Goal: Information Seeking & Learning: Learn about a topic

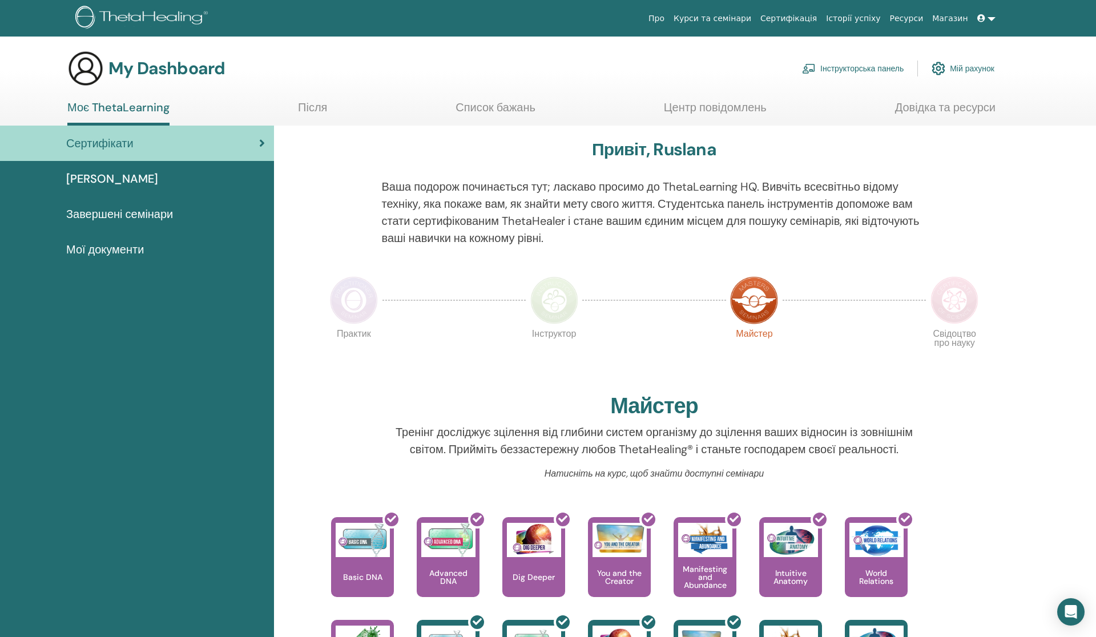
click at [134, 139] on span "Сертифікати" at bounding box center [99, 143] width 67 height 17
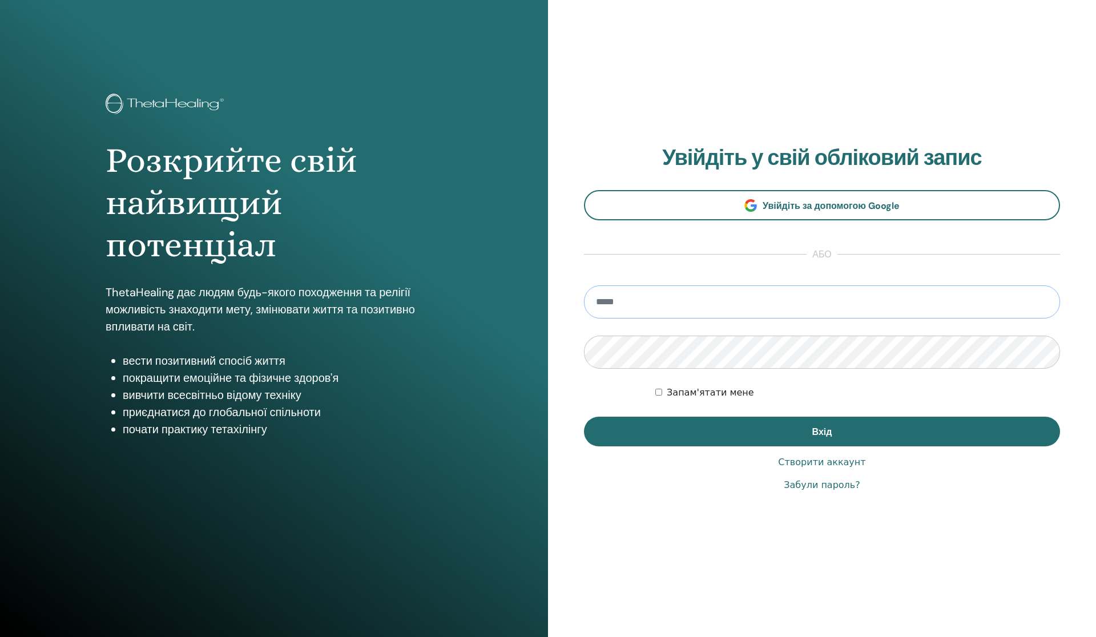
type input "**********"
click at [822, 432] on button "Вхід" at bounding box center [822, 432] width 476 height 30
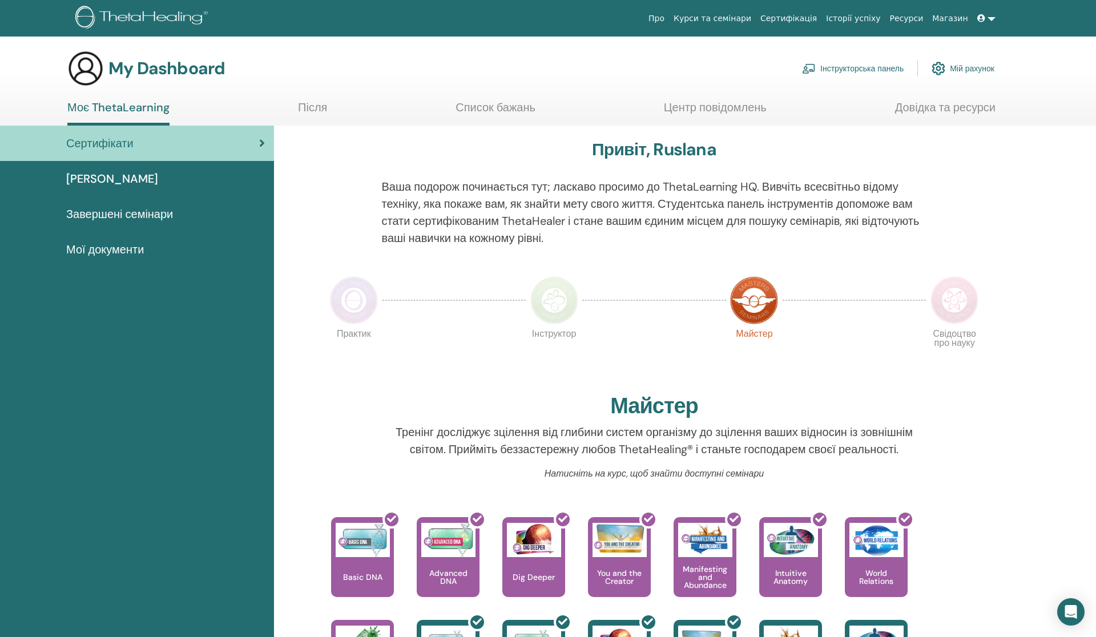
click at [866, 65] on link "Інструкторська панель" at bounding box center [853, 68] width 102 height 25
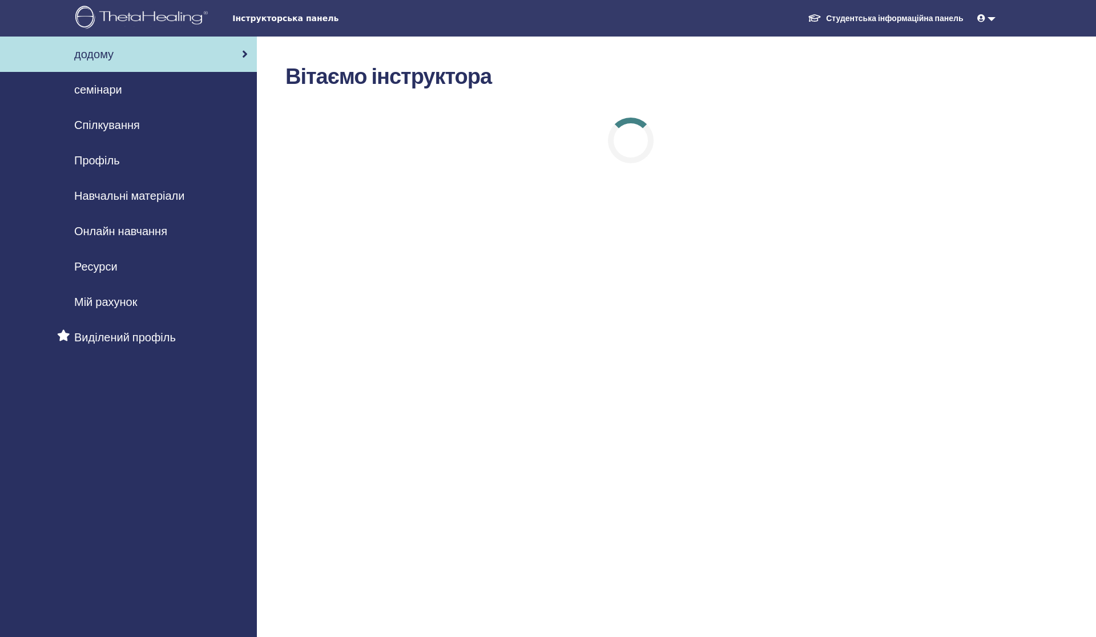
click at [106, 87] on span "семінари" at bounding box center [98, 89] width 48 height 17
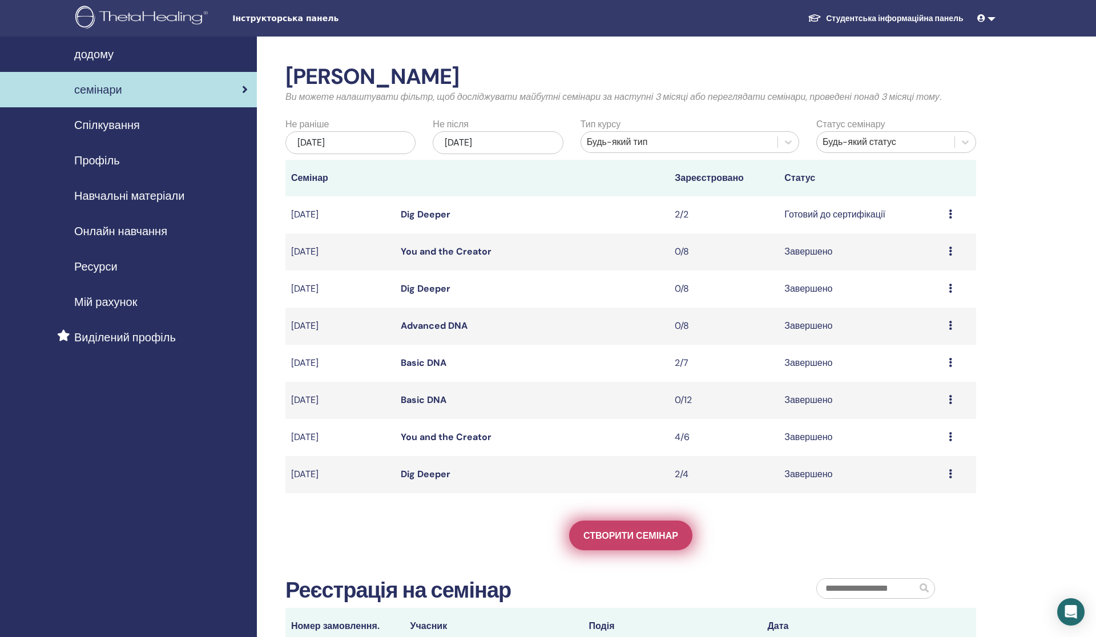
click at [613, 539] on span "Створити семінар" at bounding box center [630, 536] width 95 height 12
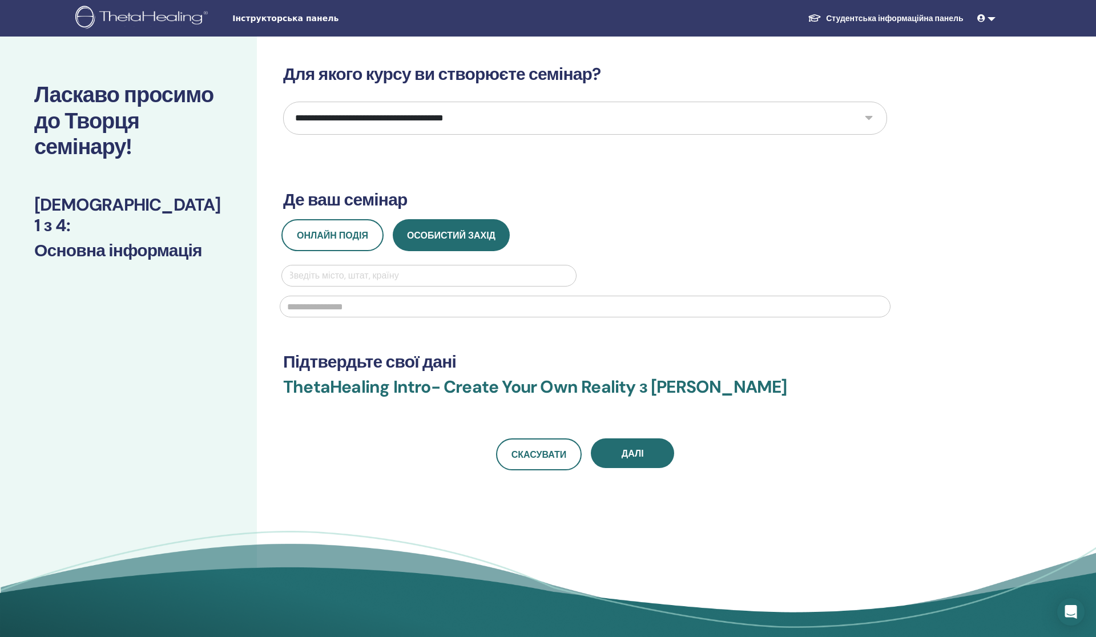
click at [932, 18] on link "Студентська інформаційна панель" at bounding box center [886, 18] width 174 height 21
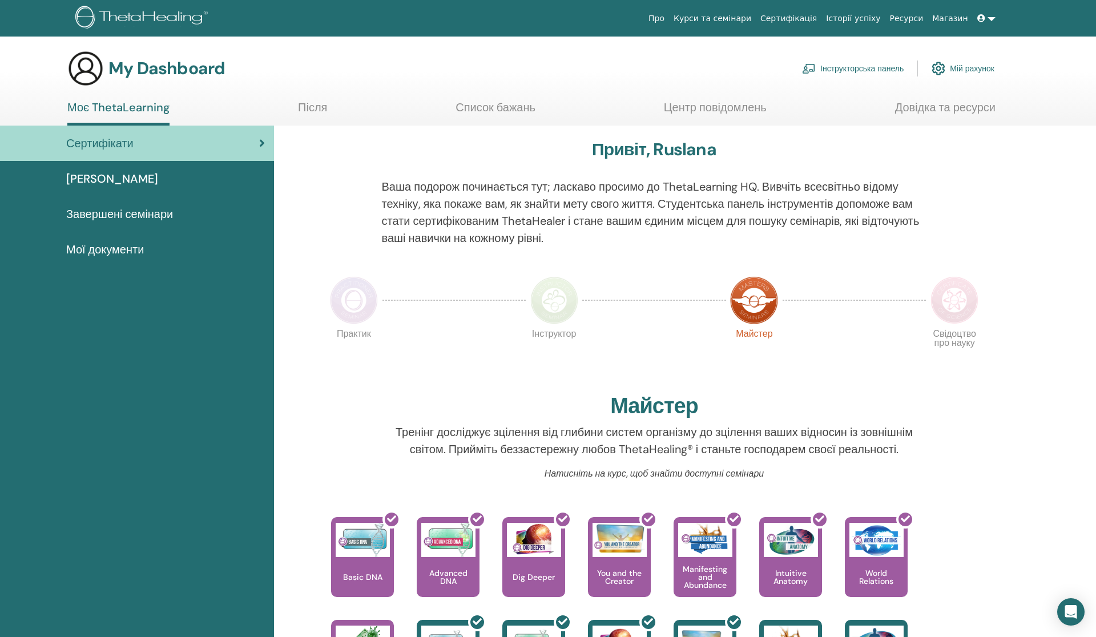
click at [311, 106] on link "Після" at bounding box center [312, 111] width 29 height 22
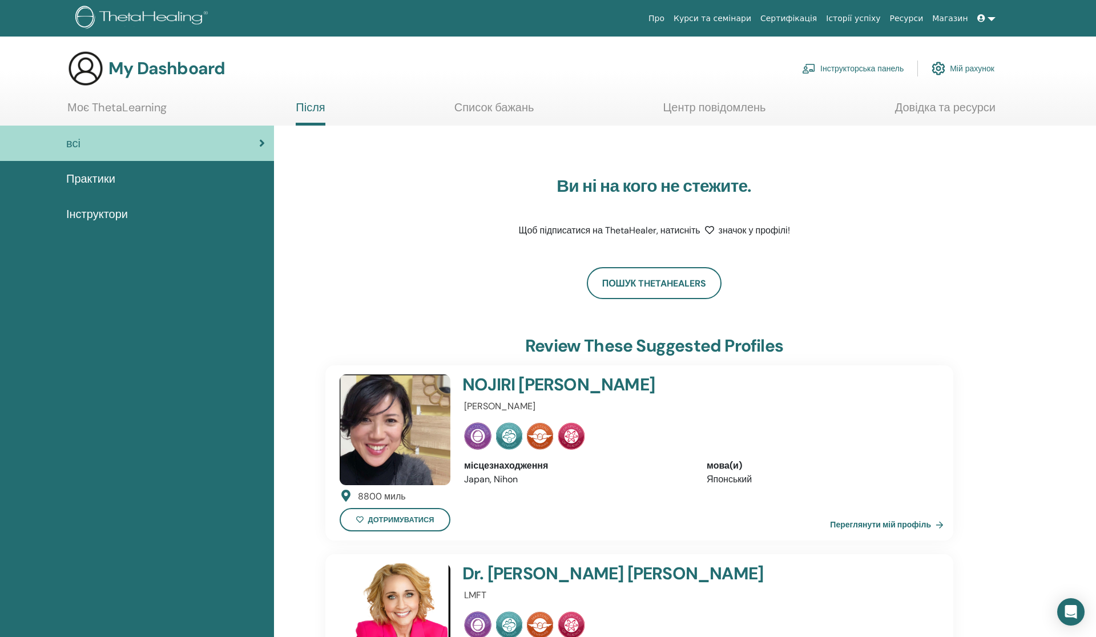
click at [81, 179] on span "Практики" at bounding box center [90, 178] width 49 height 17
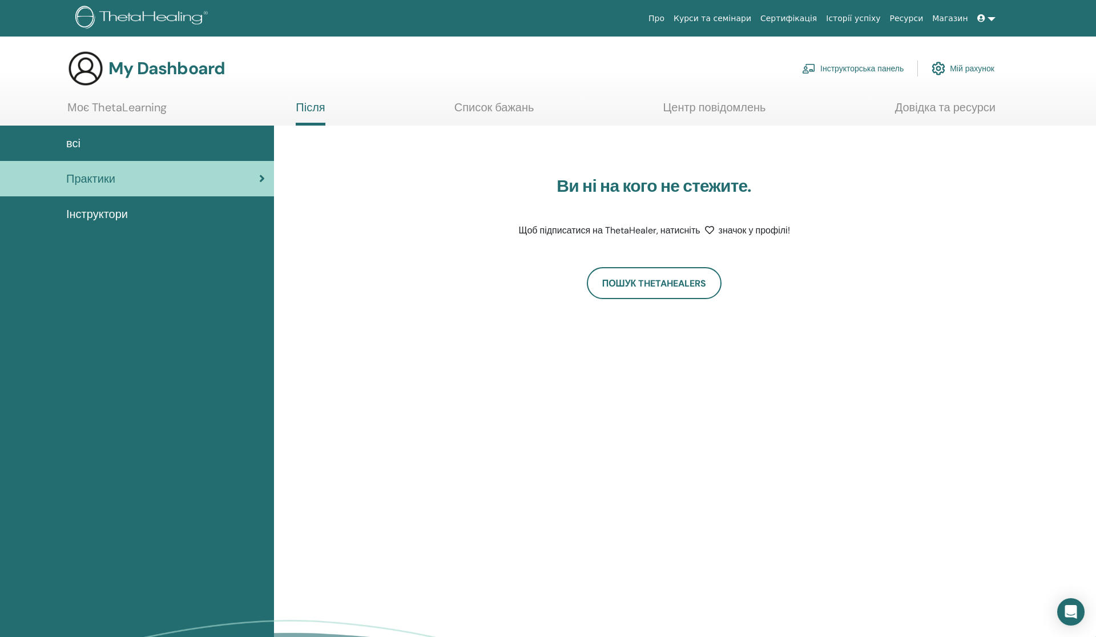
click at [104, 219] on span "Інструктори" at bounding box center [97, 214] width 62 height 17
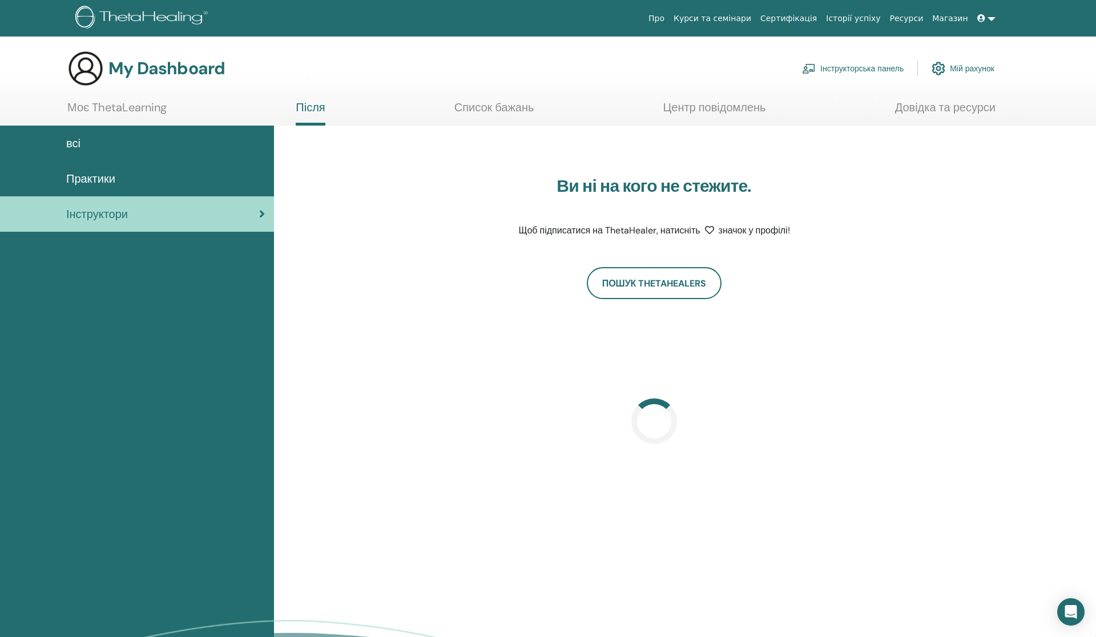
click at [147, 101] on link "Моє ThetaLearning" at bounding box center [116, 111] width 99 height 22
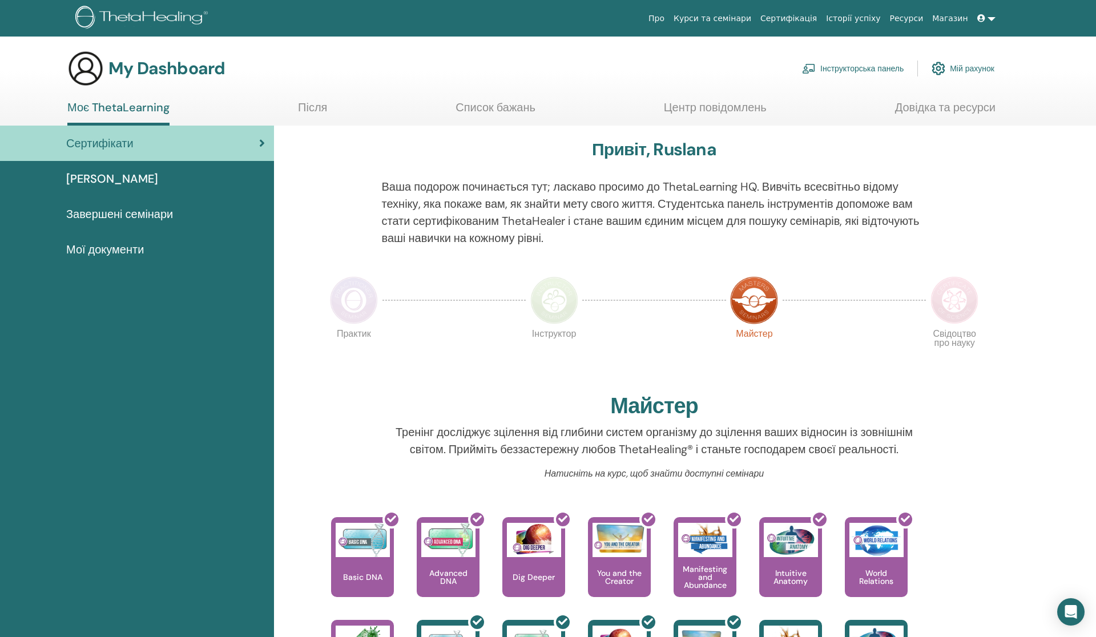
click at [503, 103] on link "Список бажань" at bounding box center [496, 111] width 80 height 22
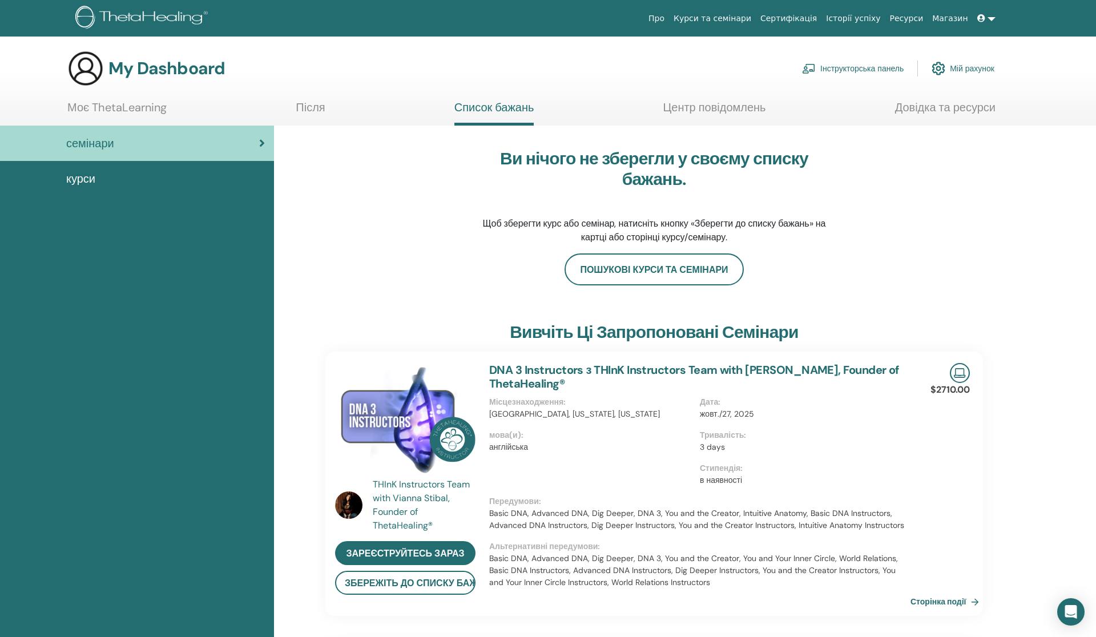
click at [738, 104] on link "Центр повідомлень" at bounding box center [714, 111] width 103 height 22
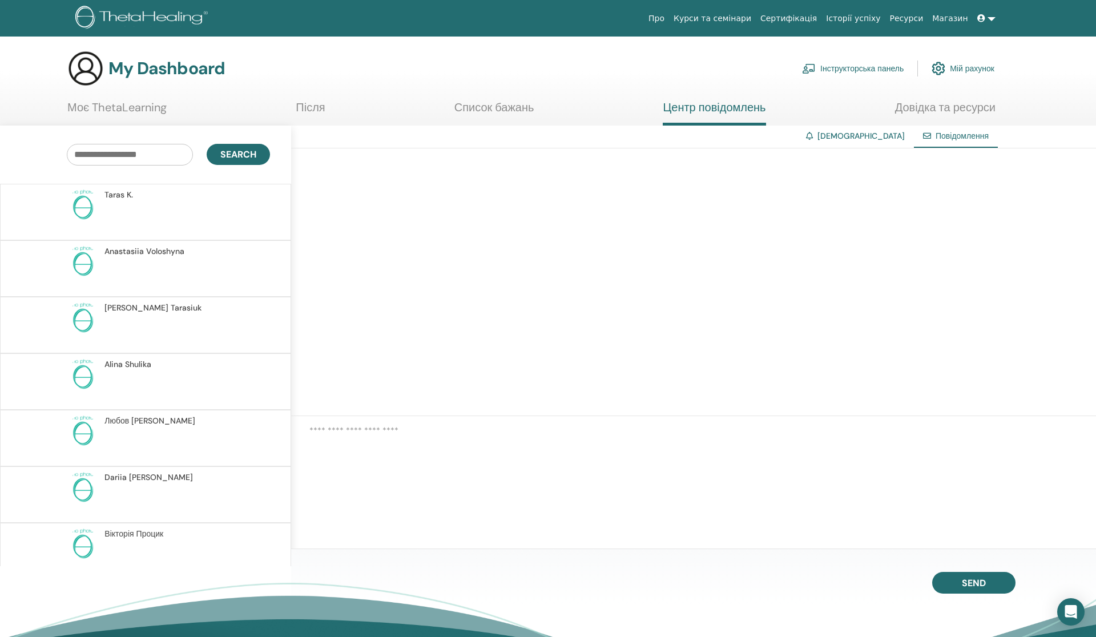
click at [923, 108] on link "Довідка та ресурси" at bounding box center [945, 111] width 100 height 22
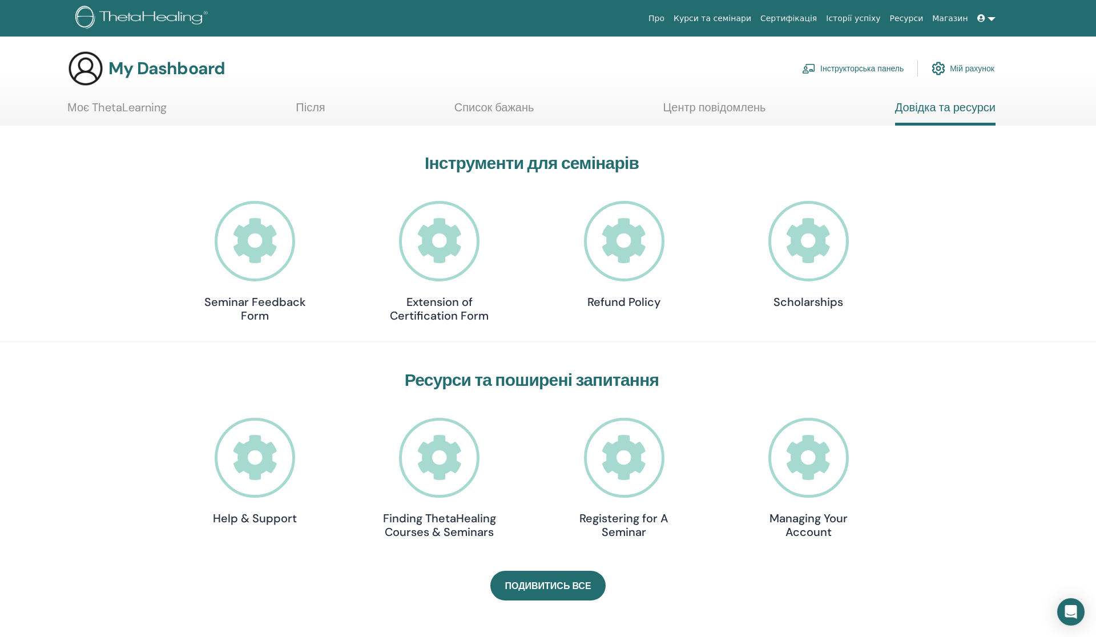
click at [818, 71] on link "Інструкторська панель" at bounding box center [853, 68] width 102 height 25
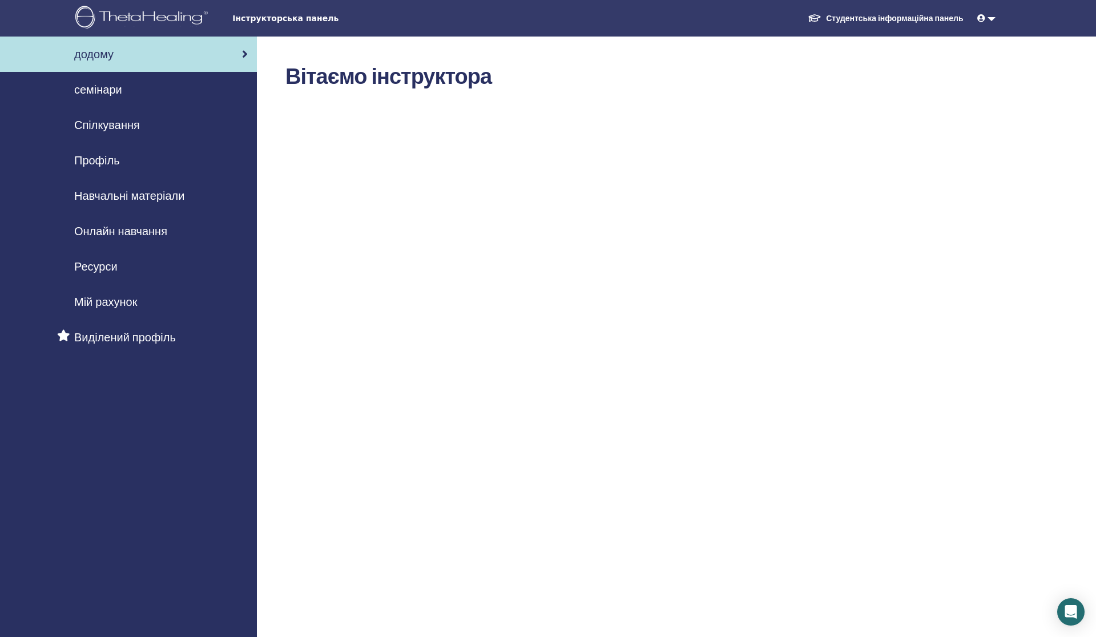
click at [106, 194] on span "Навчальні матеріали" at bounding box center [129, 195] width 110 height 17
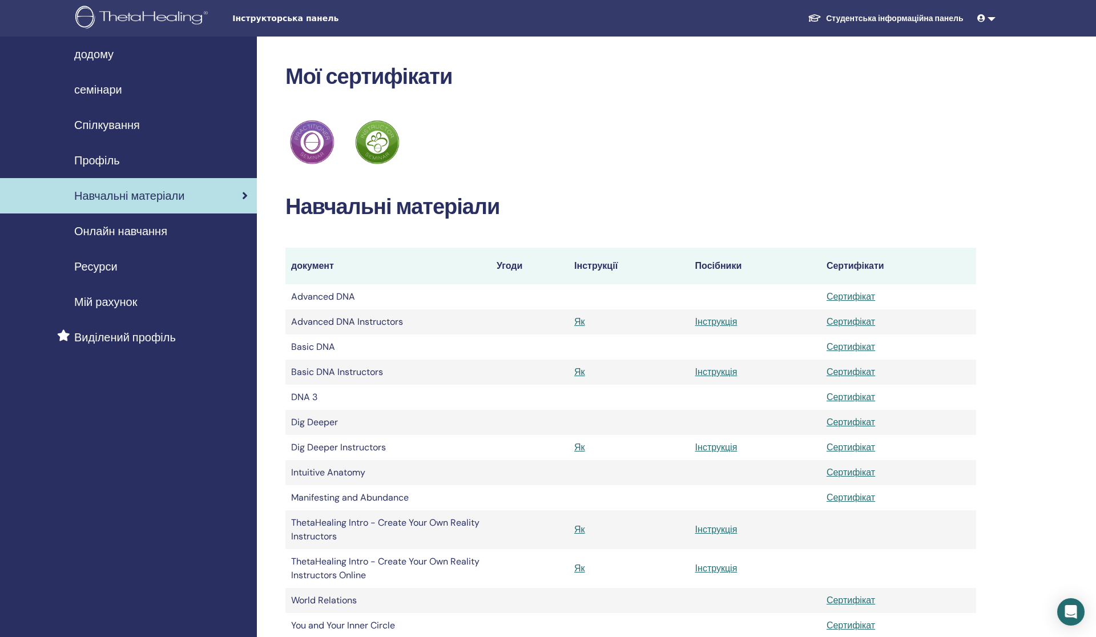
click at [992, 19] on link at bounding box center [986, 18] width 27 height 21
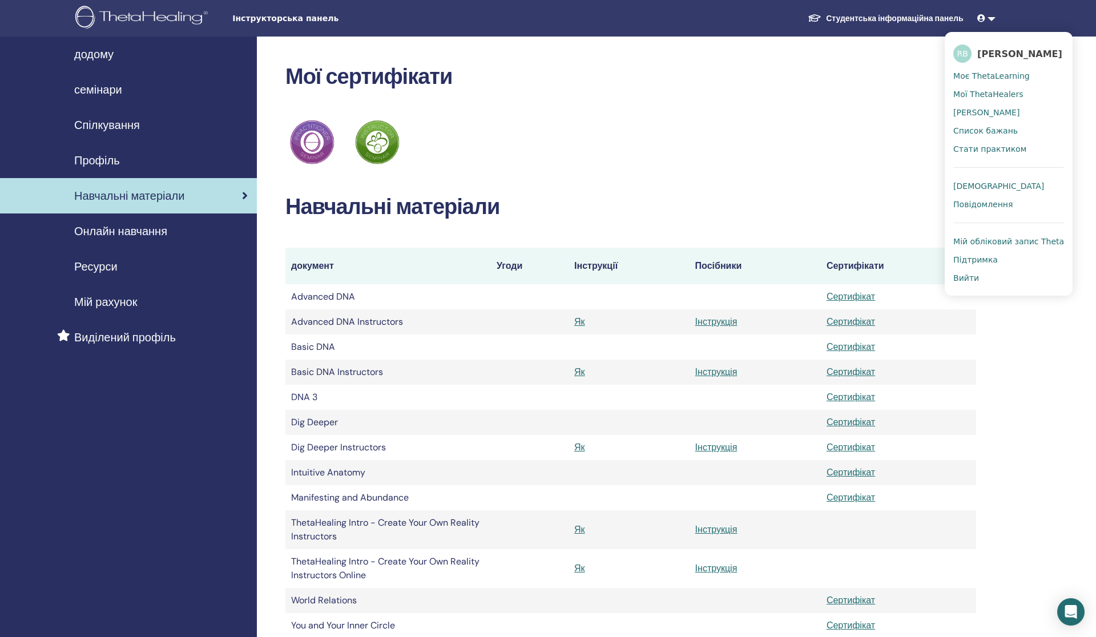
click at [976, 256] on span "Підтримка" at bounding box center [975, 260] width 45 height 10
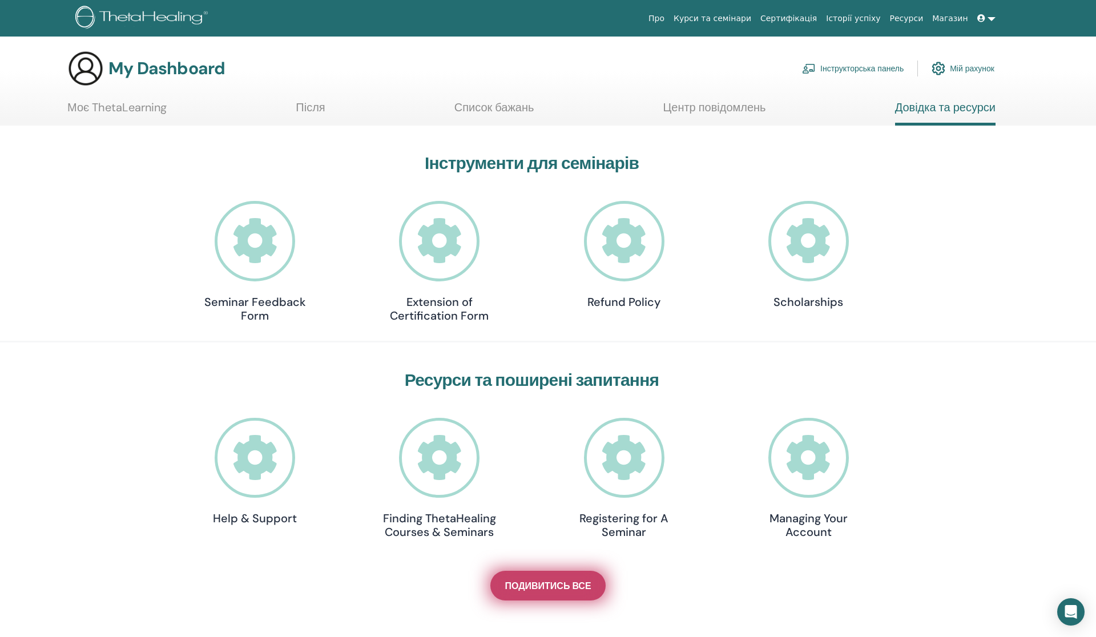
click at [536, 595] on link "Подивитись все" at bounding box center [547, 586] width 115 height 30
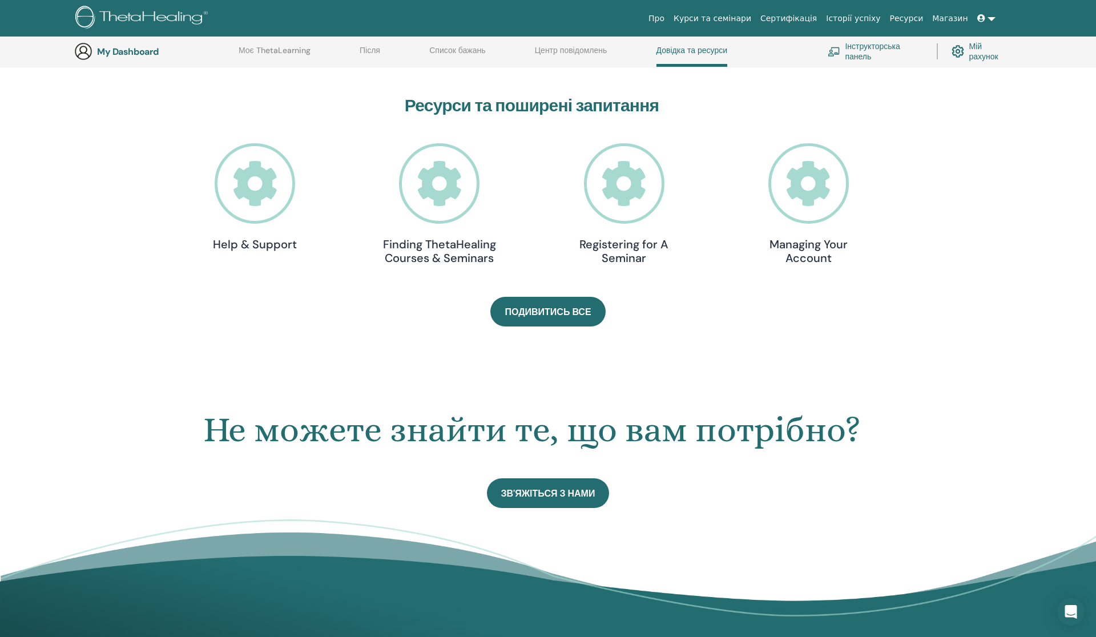
scroll to position [335, 0]
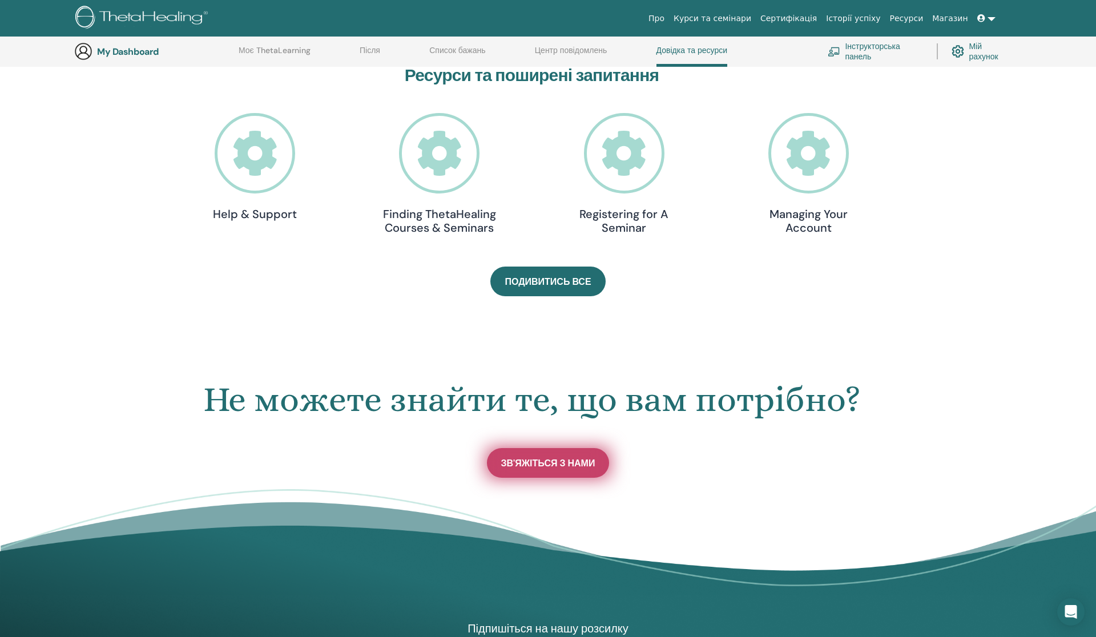
click at [576, 458] on span "Зв'яжіться з нами" at bounding box center [548, 463] width 94 height 12
